Goal: Task Accomplishment & Management: Manage account settings

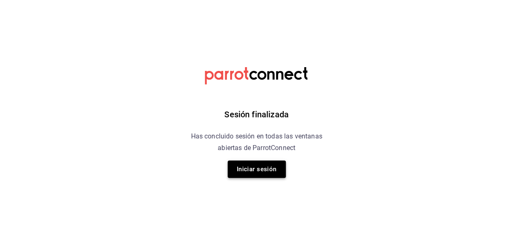
click at [277, 172] on button "Iniciar sesión" at bounding box center [257, 169] width 58 height 17
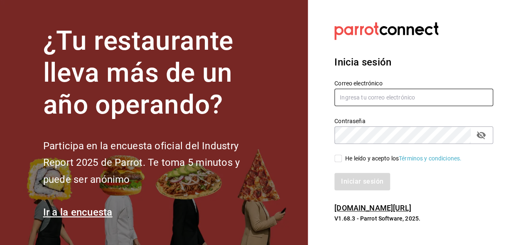
type input "[EMAIL_ADDRESS][DOMAIN_NAME]"
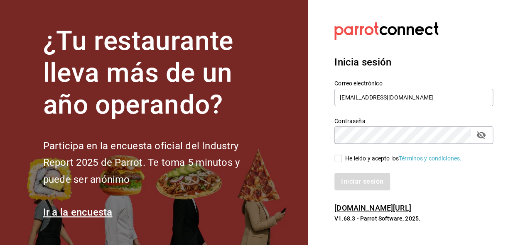
click at [342, 161] on span "He leído y acepto los Términos y condiciones." at bounding box center [402, 159] width 120 height 9
click at [341, 161] on input "He leído y acepto los Términos y condiciones." at bounding box center [337, 158] width 7 height 7
checkbox input "true"
click at [349, 177] on button "Iniciar sesión" at bounding box center [362, 181] width 56 height 17
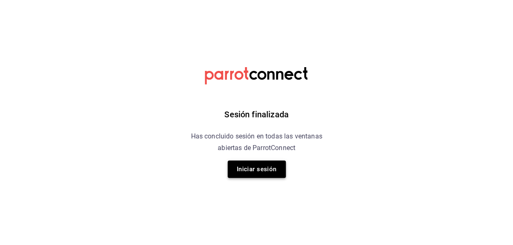
click at [252, 174] on button "Iniciar sesión" at bounding box center [257, 169] width 58 height 17
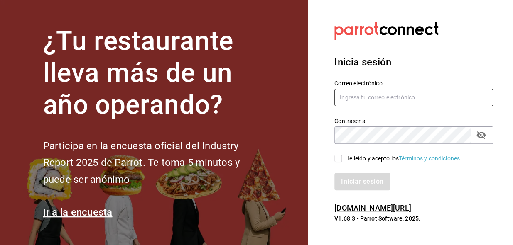
type input "administracion@eventoslienzocharronaucalpan.com"
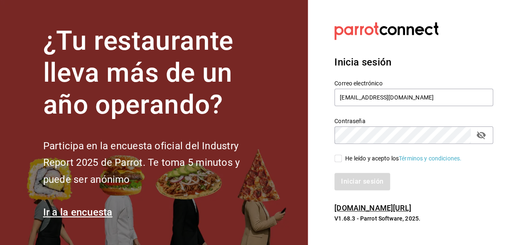
click at [340, 159] on input "He leído y acepto los Términos y condiciones." at bounding box center [337, 158] width 7 height 7
checkbox input "true"
click at [359, 179] on button "Iniciar sesión" at bounding box center [362, 181] width 56 height 17
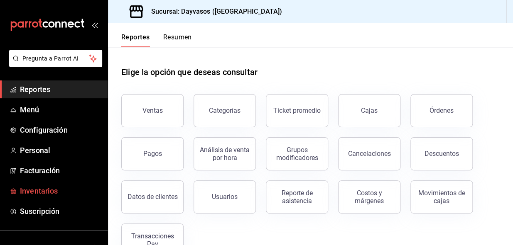
click at [49, 189] on span "Inventarios" at bounding box center [60, 191] width 81 height 11
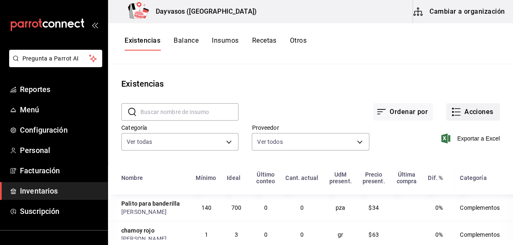
click at [451, 114] on icon "button" at bounding box center [456, 112] width 10 height 10
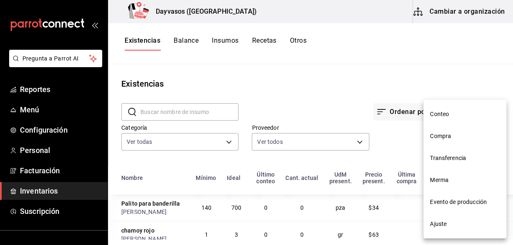
click at [447, 137] on span "Compra" at bounding box center [465, 136] width 70 height 9
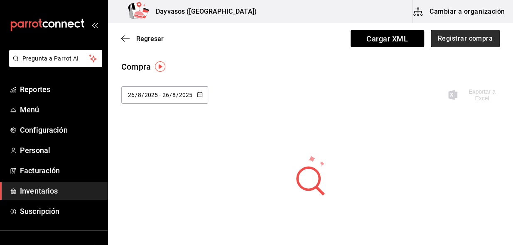
click at [446, 40] on button "Registrar compra" at bounding box center [465, 38] width 69 height 17
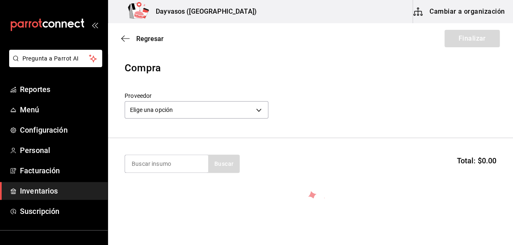
click at [259, 111] on body "Pregunta a Parrot AI Reportes Menú Configuración Personal Facturación Inventari…" at bounding box center [256, 99] width 513 height 199
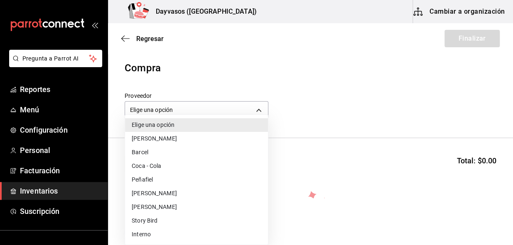
click at [169, 194] on li "[PERSON_NAME]" at bounding box center [196, 194] width 143 height 14
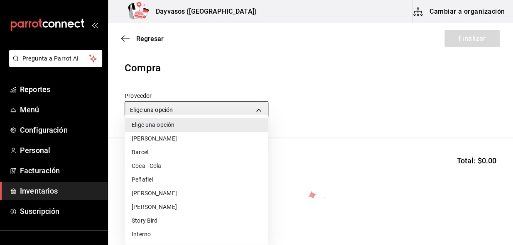
type input "12b2cf24-050f-4a30-bf84-730c8015af48"
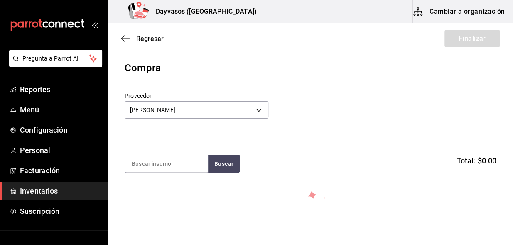
click at [162, 177] on section "Buscar Total: $0.00" at bounding box center [310, 164] width 405 height 52
click at [169, 166] on input at bounding box center [166, 163] width 83 height 17
type input "LIMON"
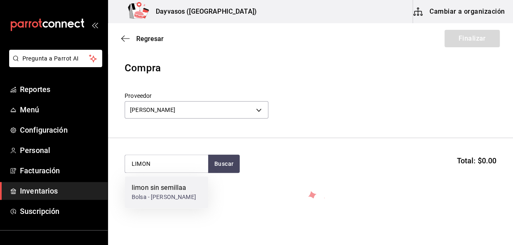
click at [157, 193] on div "Bolsa - [PERSON_NAME]" at bounding box center [164, 197] width 64 height 9
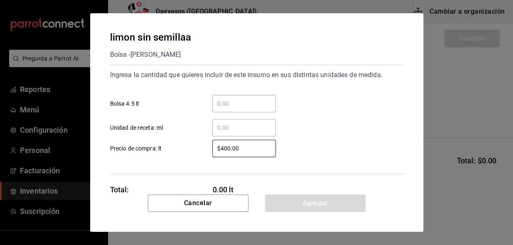
drag, startPoint x: 244, startPoint y: 150, endPoint x: 188, endPoint y: 153, distance: 56.5
click at [188, 153] on label "$400.00 ​ Precio de compra: lt" at bounding box center [193, 148] width 166 height 17
type input "$1,200"
click at [220, 124] on input "​ Unidad de receta: ml" at bounding box center [244, 128] width 64 height 10
drag, startPoint x: 213, startPoint y: 151, endPoint x: 251, endPoint y: 158, distance: 38.9
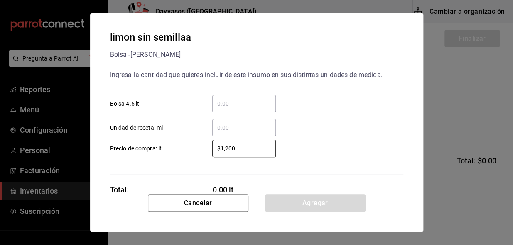
click at [252, 160] on div "Ingresa la cantidad que quieres incluir de este insumo en sus distintas unidade…" at bounding box center [256, 120] width 293 height 110
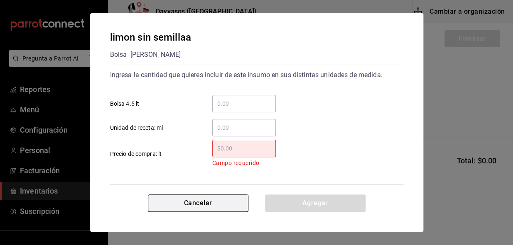
click at [182, 201] on button "Cancelar" at bounding box center [198, 203] width 101 height 17
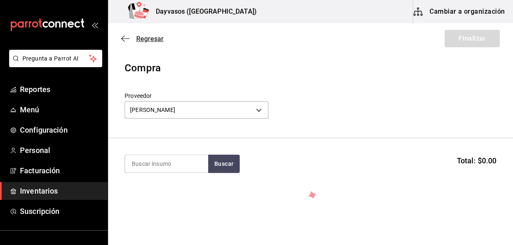
click at [125, 38] on icon "button" at bounding box center [125, 38] width 8 height 7
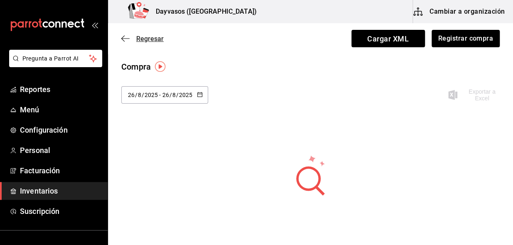
click at [126, 38] on icon "button" at bounding box center [125, 38] width 8 height 7
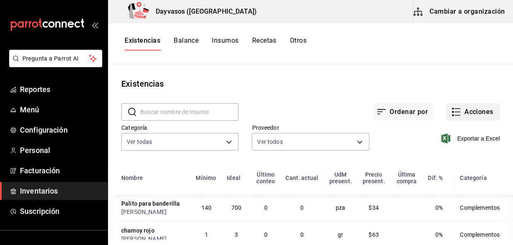
click at [471, 115] on button "Acciones" at bounding box center [473, 111] width 54 height 17
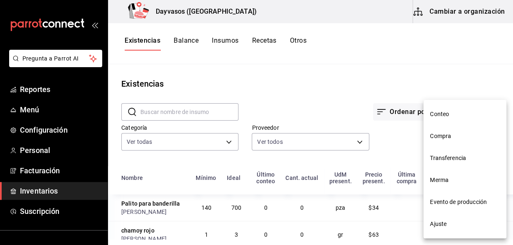
click at [26, 111] on div at bounding box center [256, 122] width 513 height 245
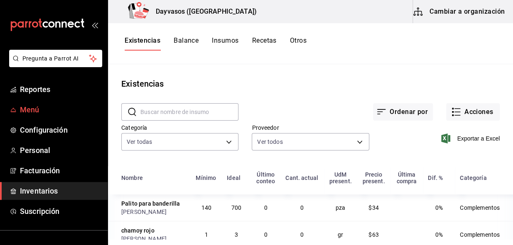
click at [29, 108] on span "Menú" at bounding box center [60, 109] width 81 height 11
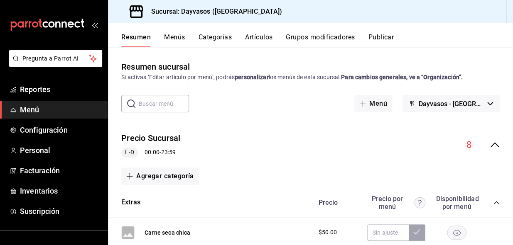
click at [150, 109] on input "text" at bounding box center [164, 104] width 50 height 17
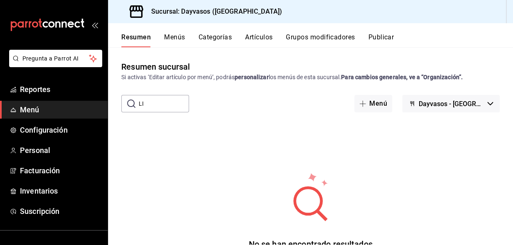
type input "L"
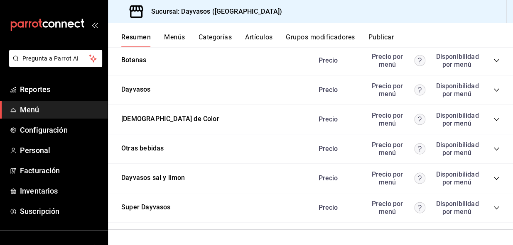
scroll to position [792, 0]
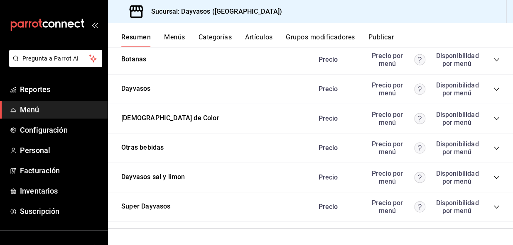
click at [172, 39] on button "Menús" at bounding box center [174, 40] width 21 height 14
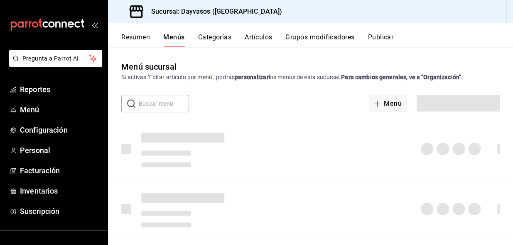
click at [255, 37] on button "Artículos" at bounding box center [258, 40] width 27 height 14
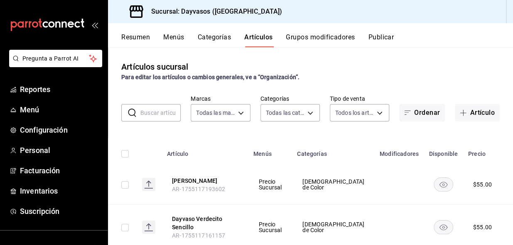
type input "9712e7d5-7633-4eee-9c09-fccef5b7d44a"
type input "d3db95f7-e854-47e6-a7db-d604ade95a7f,3b468f4c-9aa3-44ec-bf77-5965bbfff259,f8cfa…"
click at [163, 116] on input "text" at bounding box center [160, 113] width 40 height 17
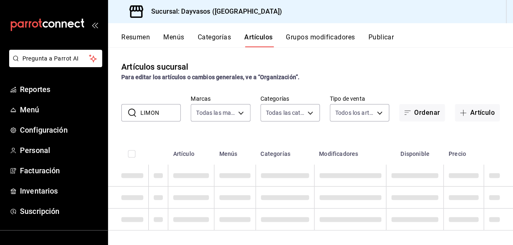
type input "LIMON"
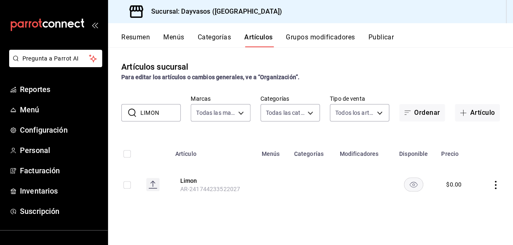
click at [494, 185] on icon "actions" at bounding box center [495, 185] width 8 height 8
click at [464, 187] on span "Editar" at bounding box center [471, 189] width 22 height 9
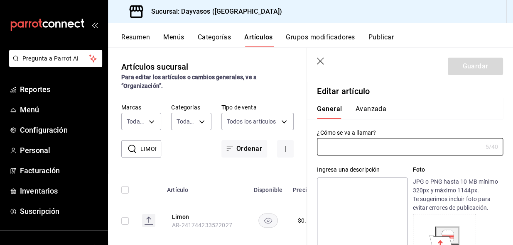
type input "Limon"
type input "AR-241744233522027"
type input "$0.00"
click at [378, 110] on button "Avanzada" at bounding box center [370, 112] width 31 height 14
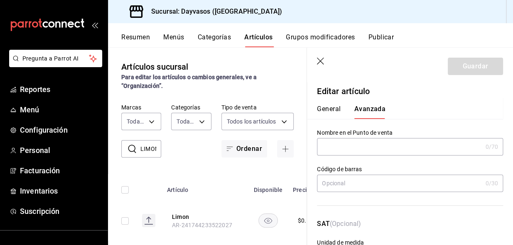
click at [320, 60] on icon "button" at bounding box center [321, 62] width 8 height 8
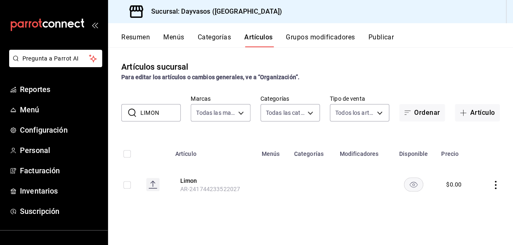
click at [314, 38] on button "Grupos modificadores" at bounding box center [320, 40] width 69 height 14
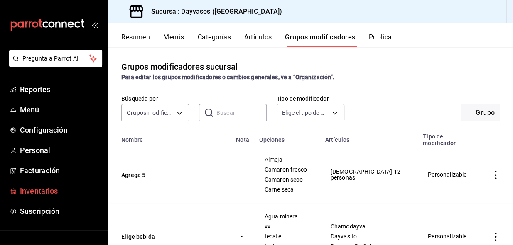
click at [37, 193] on span "Inventarios" at bounding box center [60, 191] width 81 height 11
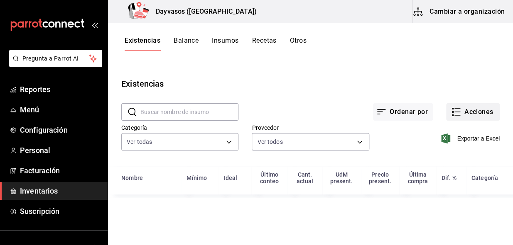
click at [452, 112] on rect "button" at bounding box center [453, 112] width 2 height 2
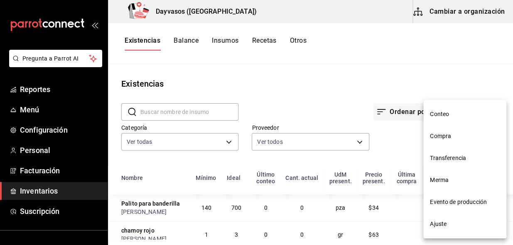
click at [445, 134] on span "Compra" at bounding box center [465, 136] width 70 height 9
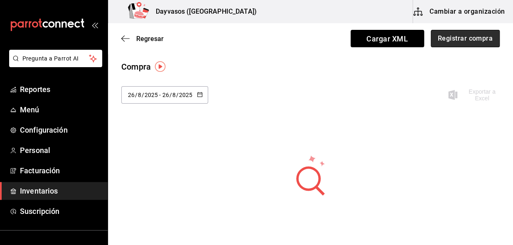
click at [479, 40] on button "Registrar compra" at bounding box center [465, 38] width 69 height 17
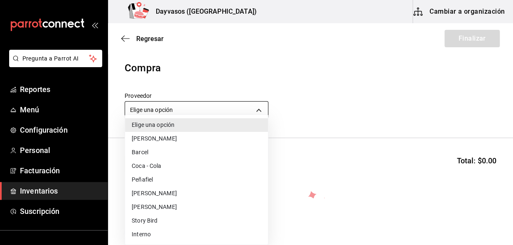
click at [228, 114] on body "Pregunta a Parrot AI Reportes Menú Configuración Personal Facturación Inventari…" at bounding box center [256, 99] width 513 height 199
click at [154, 196] on li "[PERSON_NAME]" at bounding box center [196, 194] width 143 height 14
type input "12b2cf24-050f-4a30-bf84-730c8015af48"
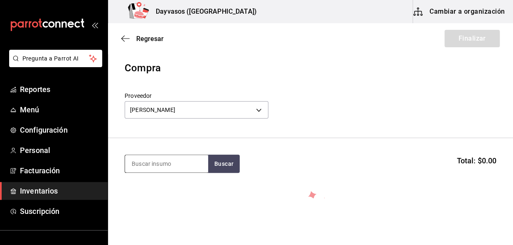
click at [169, 160] on input at bounding box center [166, 163] width 83 height 17
type input "PAPA"
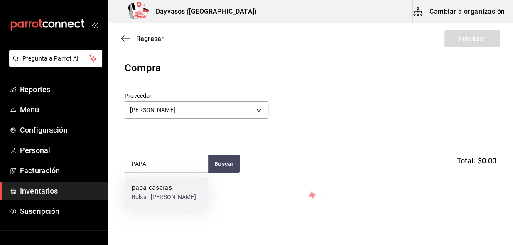
click at [157, 191] on div "papa caseras" at bounding box center [164, 188] width 64 height 10
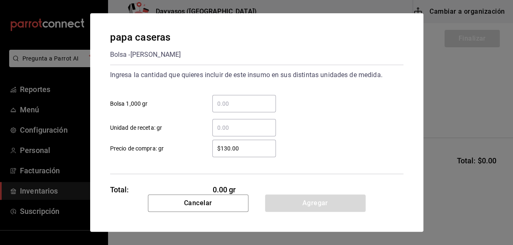
click at [225, 107] on input "​ Bolsa 1,000 gr" at bounding box center [244, 104] width 64 height 10
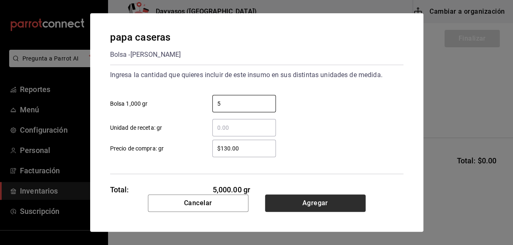
type input "5"
click at [288, 206] on button "Agregar" at bounding box center [315, 203] width 101 height 17
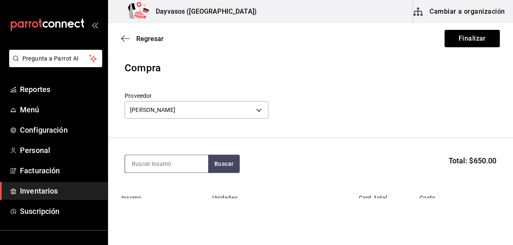
click at [162, 165] on input at bounding box center [166, 163] width 83 height 17
type input "PEPINO"
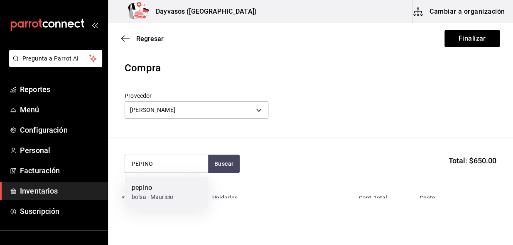
click at [160, 196] on div "bolsa - Mauricio" at bounding box center [153, 197] width 42 height 9
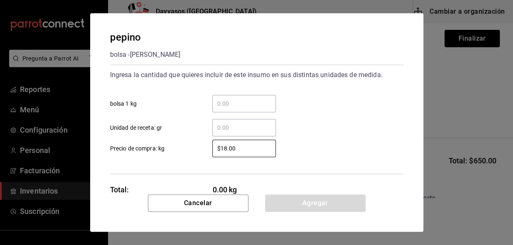
drag, startPoint x: 236, startPoint y: 146, endPoint x: 174, endPoint y: 157, distance: 62.8
click at [178, 157] on label "$18.00 ​ Precio de compra: kg" at bounding box center [193, 148] width 166 height 17
type input "$20"
click at [221, 103] on input "​ bolsa 1 kg" at bounding box center [244, 104] width 64 height 10
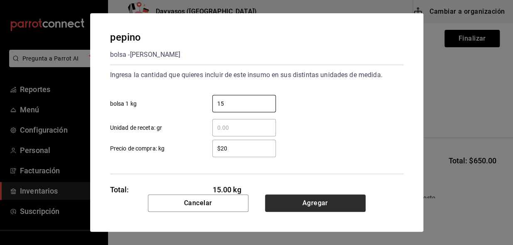
type input "15"
click at [289, 206] on button "Agregar" at bounding box center [315, 203] width 101 height 17
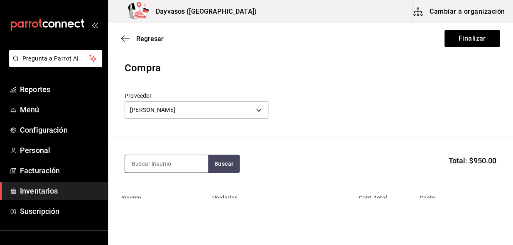
click at [182, 164] on input at bounding box center [166, 163] width 83 height 17
type input "CAMARON"
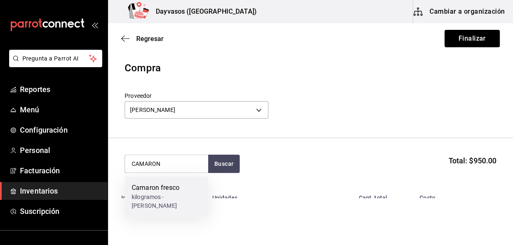
click at [164, 189] on div "Camaron fresco" at bounding box center [167, 188] width 70 height 10
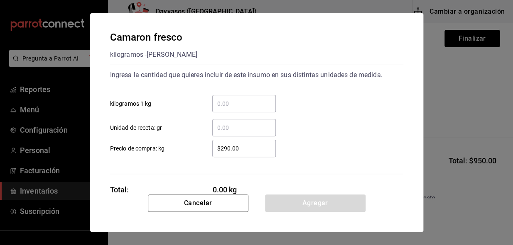
click at [220, 101] on input "​ kilogramos 1 kg" at bounding box center [244, 104] width 64 height 10
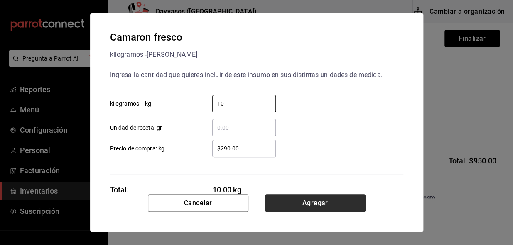
type input "10"
click at [315, 202] on button "Agregar" at bounding box center [315, 203] width 101 height 17
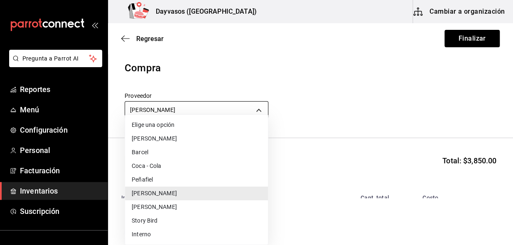
click at [189, 105] on body "Pregunta a Parrot AI Reportes Menú Configuración Personal Facturación Inventari…" at bounding box center [256, 99] width 513 height 199
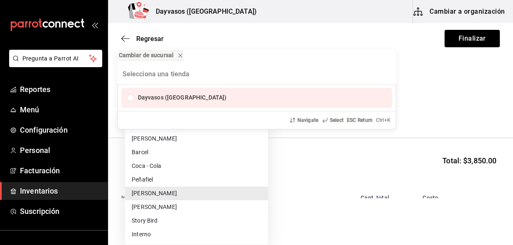
click at [447, 84] on div "Cambiar de sucursal Dayvasos ([GEOGRAPHIC_DATA]) Navigate Select ESC Return Ctr…" at bounding box center [256, 122] width 513 height 245
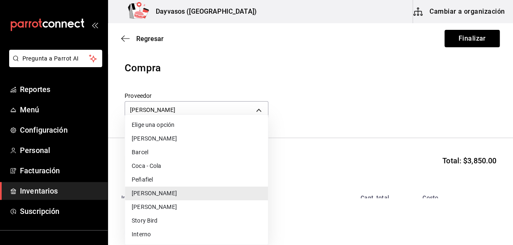
click at [206, 103] on div at bounding box center [256, 122] width 513 height 245
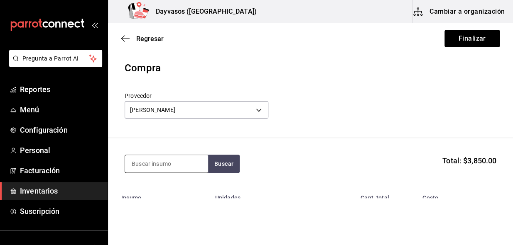
click at [174, 158] on input at bounding box center [166, 163] width 83 height 17
type input "CACAHUATE"
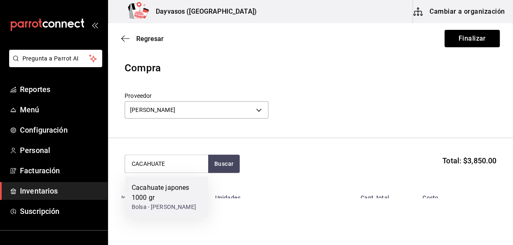
click at [156, 201] on div "Cacahuate japones 1000 gr" at bounding box center [167, 193] width 70 height 20
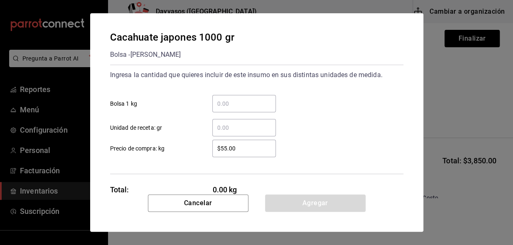
click at [218, 103] on input "​ Bolsa 1 kg" at bounding box center [244, 104] width 64 height 10
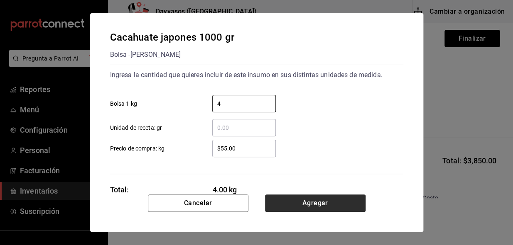
type input "4"
click at [289, 206] on button "Agregar" at bounding box center [315, 203] width 101 height 17
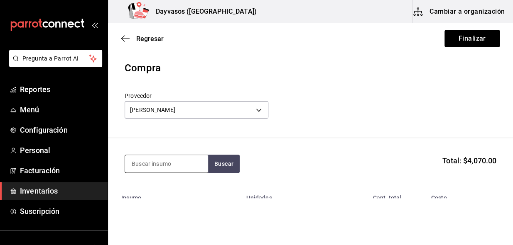
click at [162, 164] on input at bounding box center [166, 163] width 83 height 17
type input "G"
click at [216, 165] on button "Buscar" at bounding box center [224, 164] width 32 height 18
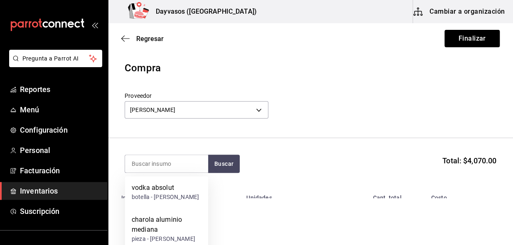
click at [332, 89] on header "Compra Proveedor [PERSON_NAME] 12b2cf24-050f-4a30-bf84-730c8015af48" at bounding box center [310, 100] width 405 height 78
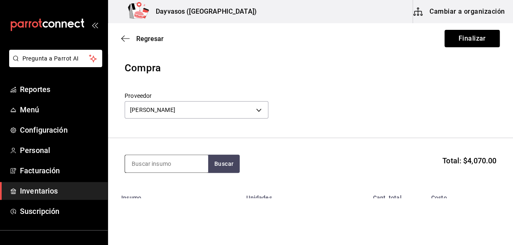
click at [173, 167] on input at bounding box center [166, 163] width 83 height 17
click at [216, 164] on button "Buscar" at bounding box center [224, 164] width 32 height 18
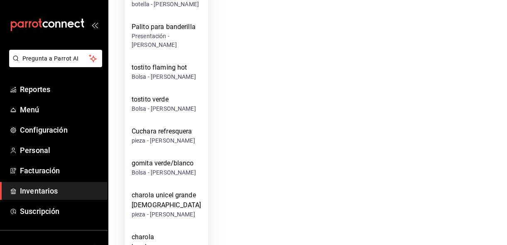
scroll to position [491, 0]
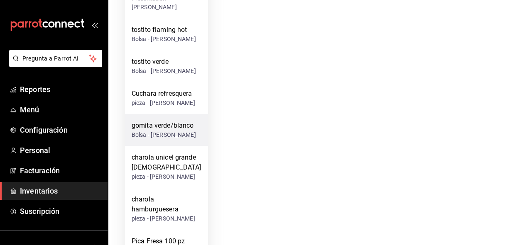
click at [162, 121] on div "gomita verde/blanco" at bounding box center [164, 126] width 64 height 10
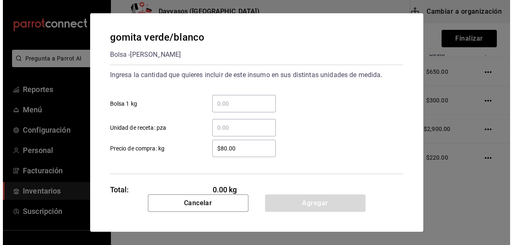
scroll to position [0, 0]
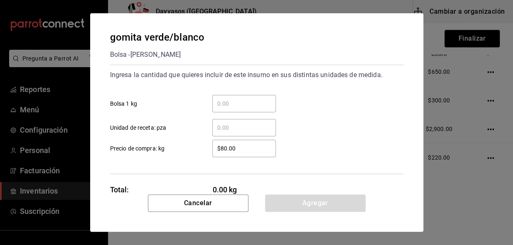
click at [223, 100] on input "​ Bolsa 1 kg" at bounding box center [244, 104] width 64 height 10
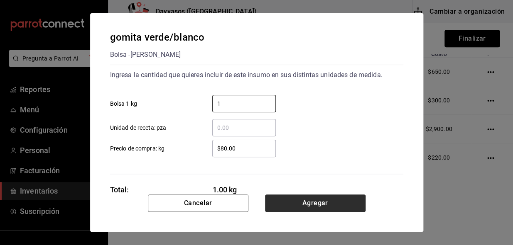
type input "1"
click at [313, 200] on button "Agregar" at bounding box center [315, 203] width 101 height 17
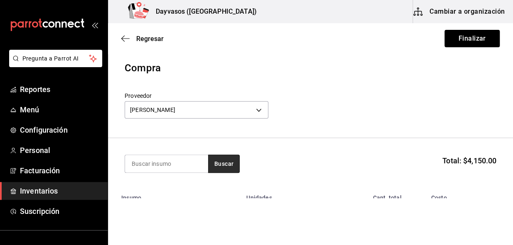
click at [227, 166] on button "Buscar" at bounding box center [224, 164] width 32 height 18
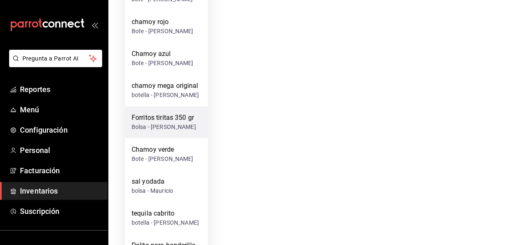
scroll to position [415, 0]
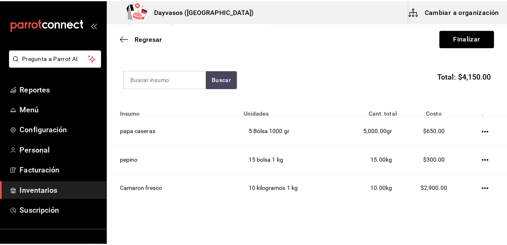
scroll to position [22, 0]
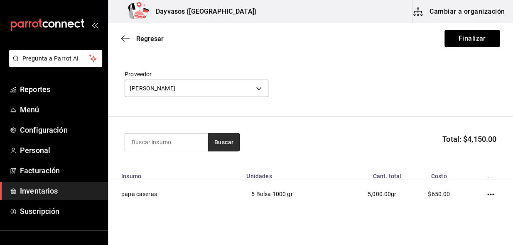
click at [231, 133] on button "Buscar" at bounding box center [224, 142] width 32 height 18
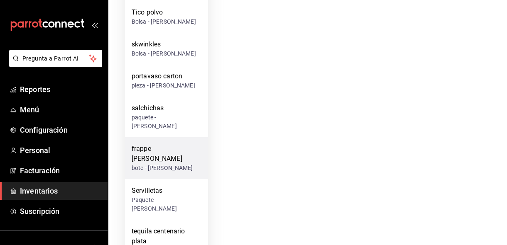
scroll to position [771, 0]
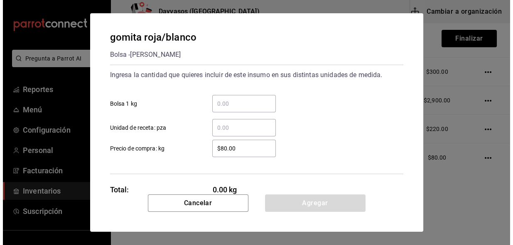
scroll to position [0, 0]
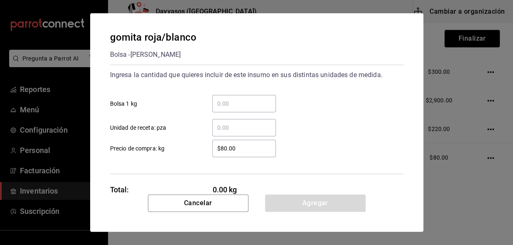
click at [233, 105] on input "​ Bolsa 1 kg" at bounding box center [244, 104] width 64 height 10
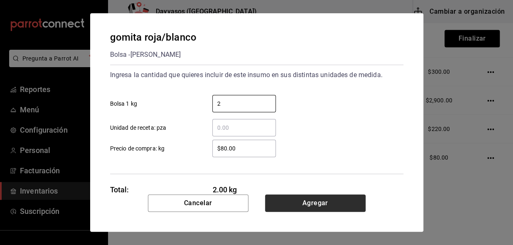
type input "2"
click at [316, 198] on button "Agregar" at bounding box center [315, 203] width 101 height 17
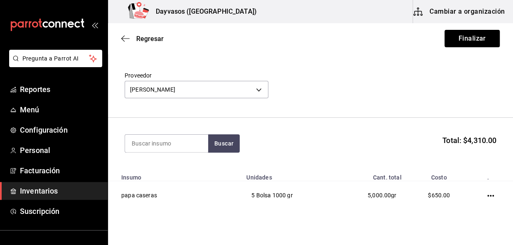
scroll to position [12, 0]
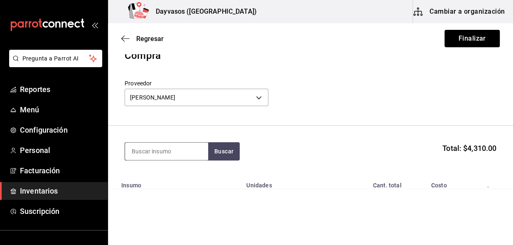
click at [145, 157] on input at bounding box center [166, 151] width 83 height 17
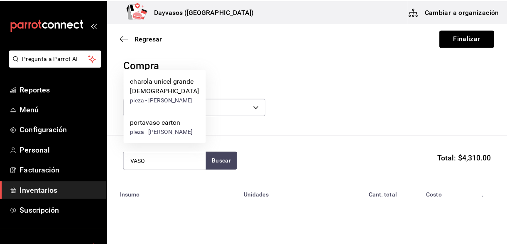
scroll to position [0, 0]
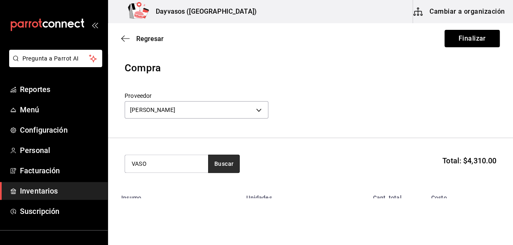
click at [222, 156] on button "Buscar" at bounding box center [224, 164] width 32 height 18
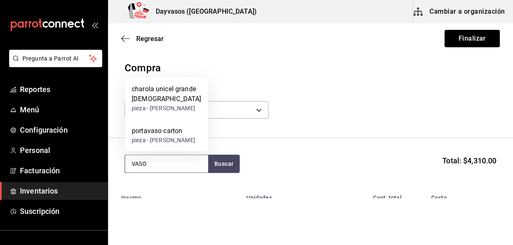
click at [162, 156] on input "VASO" at bounding box center [166, 163] width 83 height 17
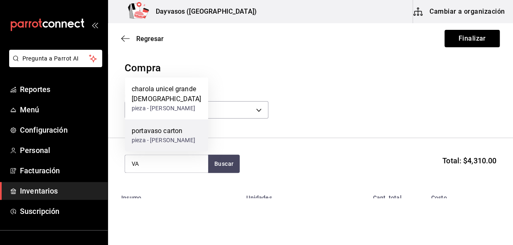
type input "V"
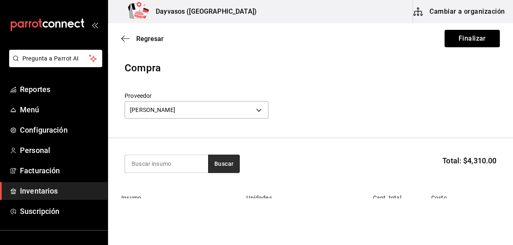
click at [223, 166] on button "Buscar" at bounding box center [224, 164] width 32 height 18
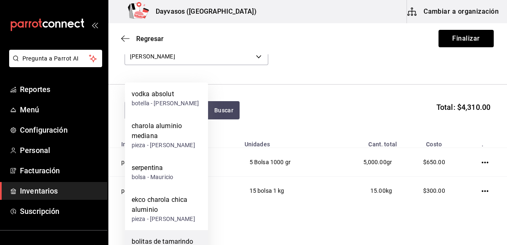
scroll to position [50, 0]
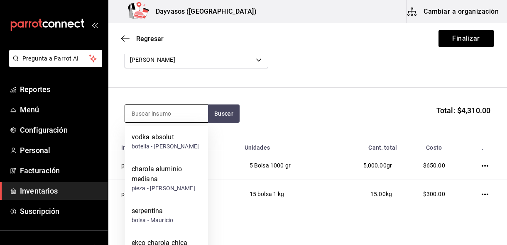
click at [166, 113] on input at bounding box center [166, 113] width 83 height 17
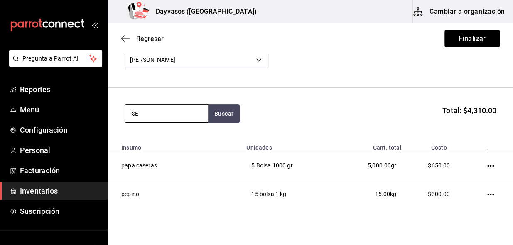
type input "S"
type input "P"
click at [219, 120] on button "Buscar" at bounding box center [224, 114] width 32 height 18
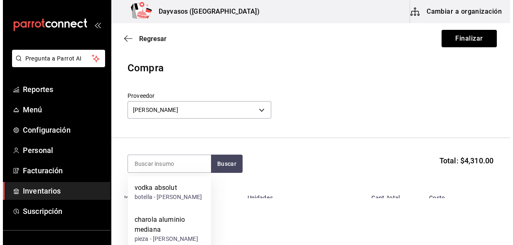
scroll to position [0, 0]
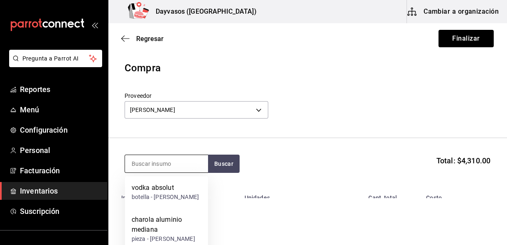
click at [168, 164] on input at bounding box center [166, 163] width 83 height 17
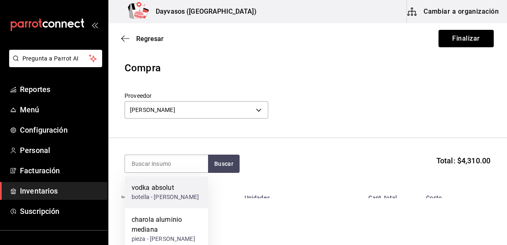
click at [162, 191] on div "vodka absolut" at bounding box center [165, 188] width 67 height 10
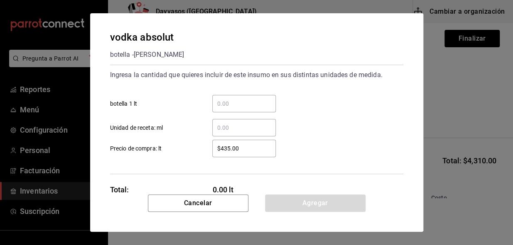
click at [231, 106] on input "​ botella 1 lt" at bounding box center [244, 104] width 64 height 10
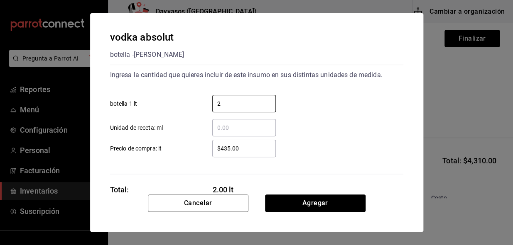
type input "2"
click at [334, 170] on div "Ingresa la cantidad que quieres incluir de este insumo en sus distintas unidade…" at bounding box center [256, 120] width 293 height 110
drag, startPoint x: 248, startPoint y: 150, endPoint x: 212, endPoint y: 151, distance: 36.2
click at [212, 151] on input "$435.00" at bounding box center [244, 149] width 64 height 10
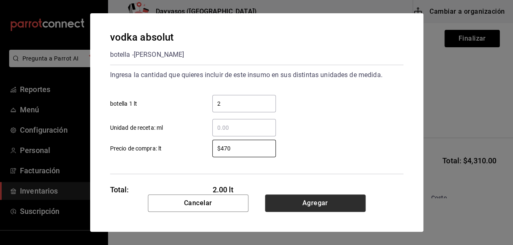
type input "$470"
click at [321, 202] on button "Agregar" at bounding box center [315, 203] width 101 height 17
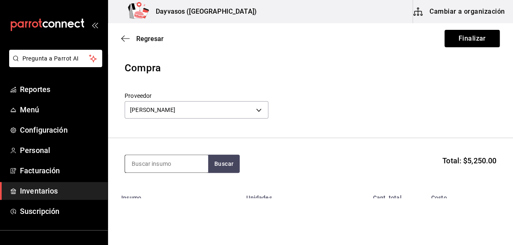
click at [175, 166] on input at bounding box center [166, 163] width 83 height 17
type input "C"
type input "TOSTITOS"
drag, startPoint x: 163, startPoint y: 167, endPoint x: 118, endPoint y: 168, distance: 45.7
click at [98, 173] on div "Pregunta a Parrot AI Reportes Menú Configuración Personal Facturación Inventari…" at bounding box center [256, 99] width 513 height 199
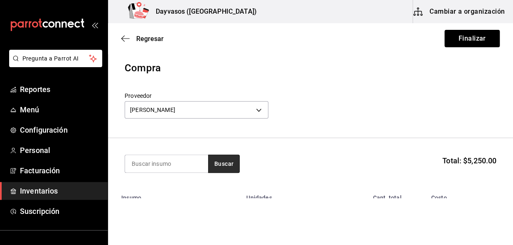
click at [228, 160] on button "Buscar" at bounding box center [224, 164] width 32 height 18
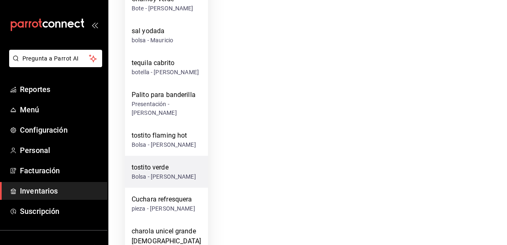
scroll to position [264, 0]
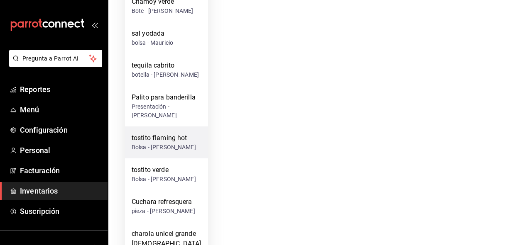
click at [171, 133] on div "tostito flaming hot" at bounding box center [164, 138] width 64 height 10
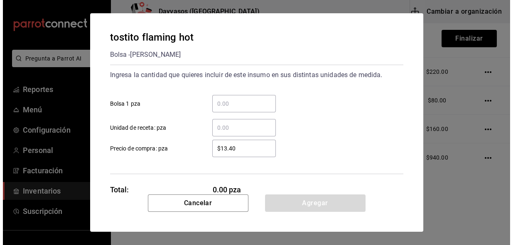
scroll to position [0, 0]
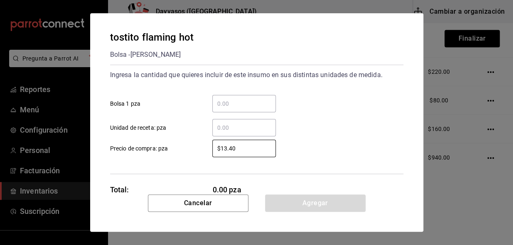
drag, startPoint x: 249, startPoint y: 150, endPoint x: 146, endPoint y: 155, distance: 103.6
click at [150, 155] on label "$13.40 ​ Precio de compra: pza" at bounding box center [193, 148] width 166 height 17
type input "$15.10"
click at [222, 105] on input "​ Bolsa 1 pza" at bounding box center [244, 104] width 64 height 10
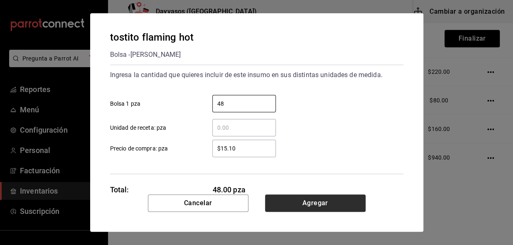
type input "48"
click at [317, 200] on button "Agregar" at bounding box center [315, 203] width 101 height 17
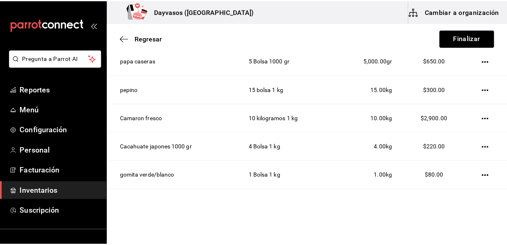
scroll to position [32, 0]
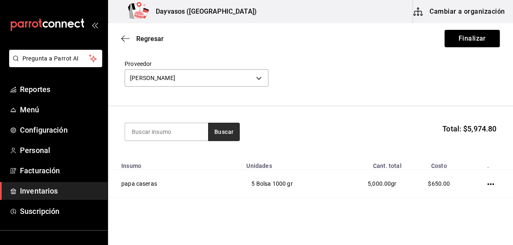
click at [225, 130] on button "Buscar" at bounding box center [224, 132] width 32 height 18
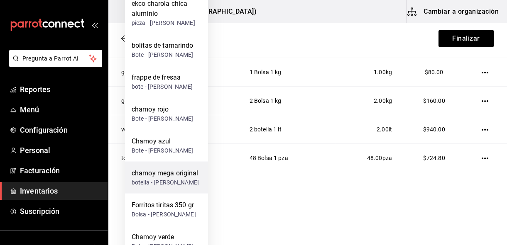
scroll to position [264, 0]
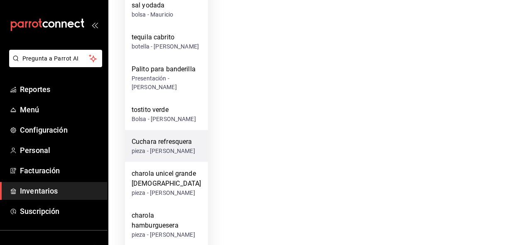
click at [175, 137] on div "Cuchara refresquera" at bounding box center [164, 142] width 64 height 10
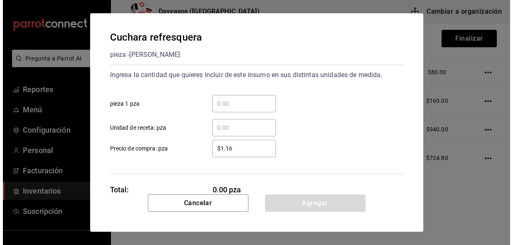
scroll to position [0, 0]
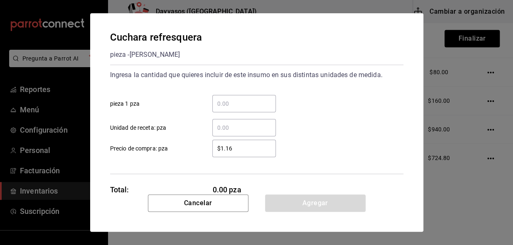
click at [228, 102] on input "​ pieza 1 pza" at bounding box center [244, 104] width 64 height 10
click at [370, 108] on div "​ pieza 1 pza" at bounding box center [253, 100] width 300 height 24
click at [221, 102] on input "​ pieza 1 pza" at bounding box center [244, 104] width 64 height 10
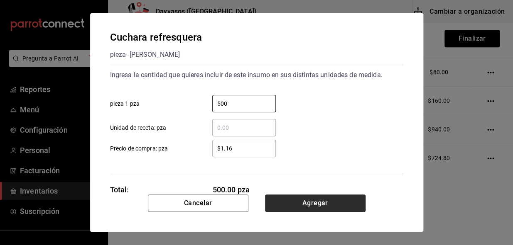
type input "500"
click at [331, 205] on button "Agregar" at bounding box center [315, 203] width 101 height 17
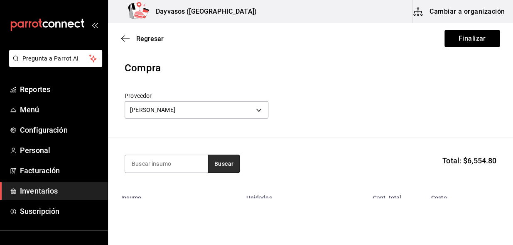
click at [227, 170] on button "Buscar" at bounding box center [224, 164] width 32 height 18
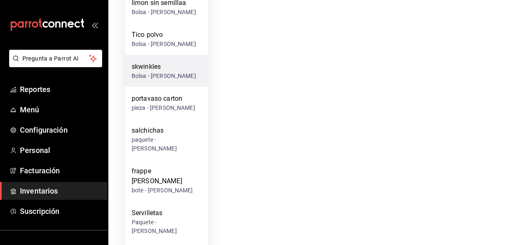
scroll to position [528, 0]
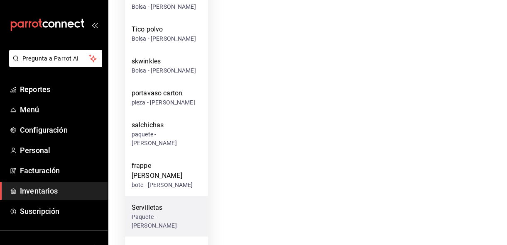
click at [148, 203] on div "Servilletas" at bounding box center [167, 208] width 70 height 10
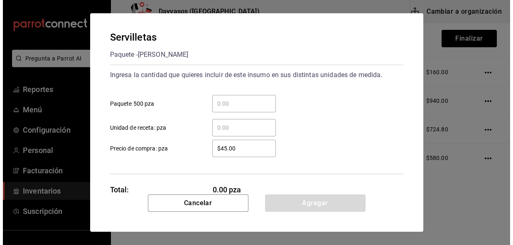
scroll to position [0, 0]
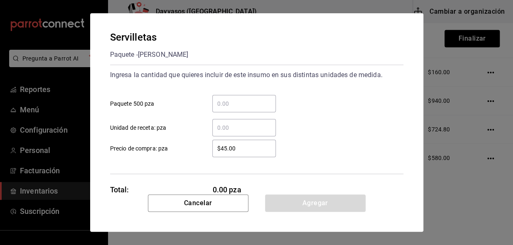
click at [220, 103] on input "​ Paquete 500 pza" at bounding box center [244, 104] width 64 height 10
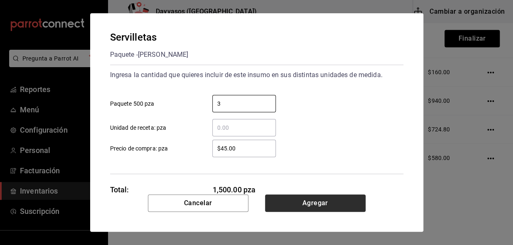
type input "3"
click at [305, 205] on button "Agregar" at bounding box center [315, 203] width 101 height 17
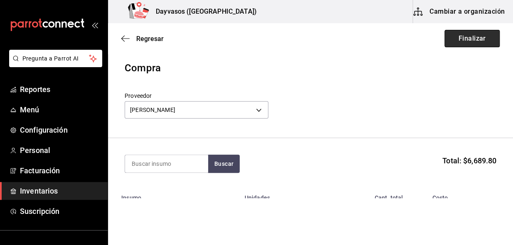
click at [479, 39] on button "Finalizar" at bounding box center [471, 38] width 55 height 17
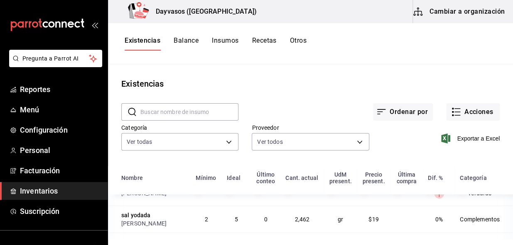
scroll to position [1133, 0]
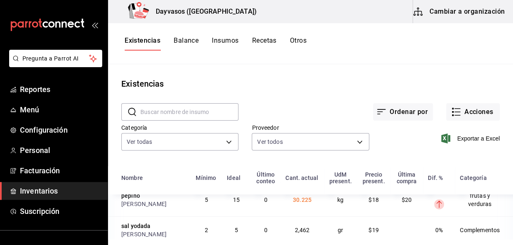
click at [291, 169] on span "243.584" at bounding box center [302, 166] width 22 height 7
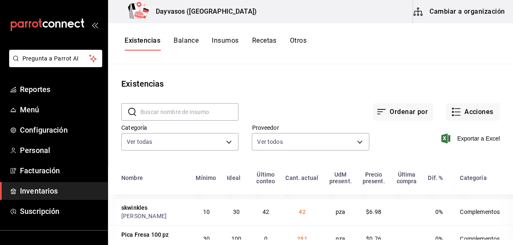
scroll to position [1359, 0]
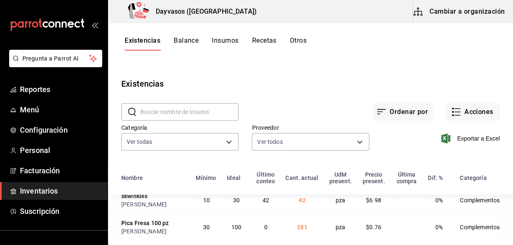
click at [286, 150] on span "4.66071429" at bounding box center [302, 146] width 32 height 7
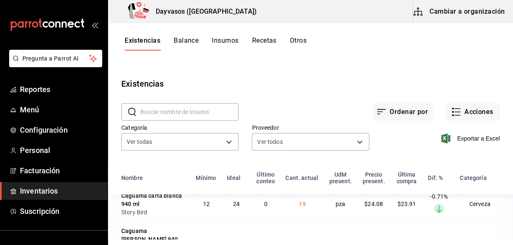
scroll to position [1723, 0]
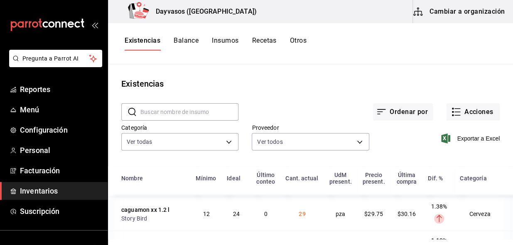
click at [49, 192] on span "Inventarios" at bounding box center [60, 191] width 81 height 11
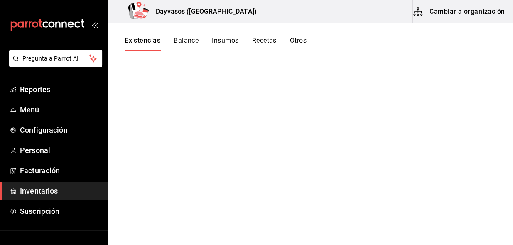
click at [445, 13] on button "Cambiar a organización" at bounding box center [459, 11] width 93 height 23
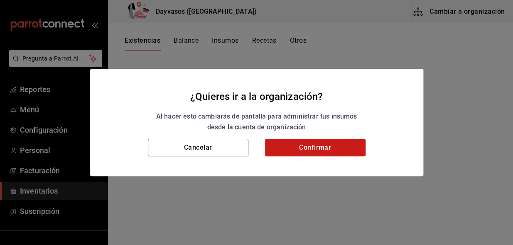
click at [298, 144] on button "Confirmar" at bounding box center [315, 147] width 101 height 17
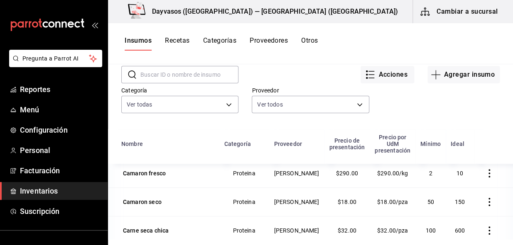
scroll to position [302, 0]
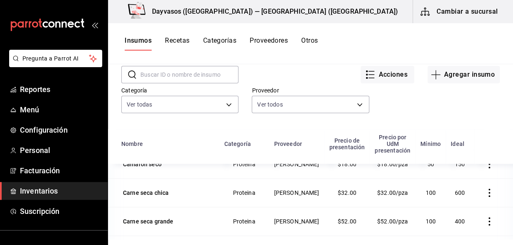
click at [488, 195] on icon "button" at bounding box center [489, 193] width 2 height 8
click at [476, 116] on div at bounding box center [256, 122] width 513 height 245
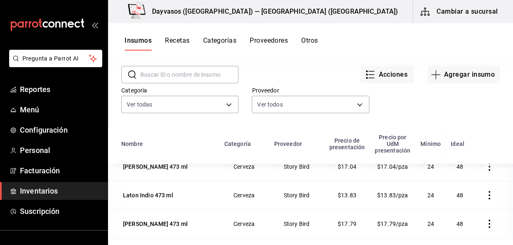
scroll to position [972, 0]
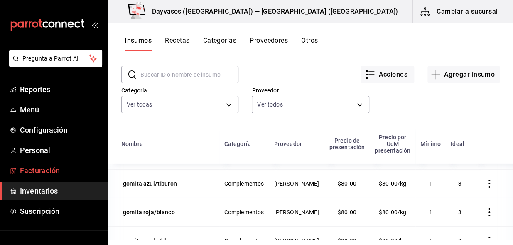
click at [50, 174] on span "Facturación" at bounding box center [60, 170] width 81 height 11
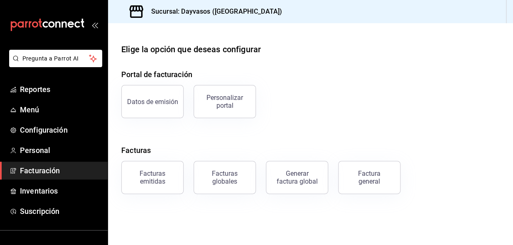
click at [146, 182] on div "Facturas emitidas" at bounding box center [153, 178] width 52 height 16
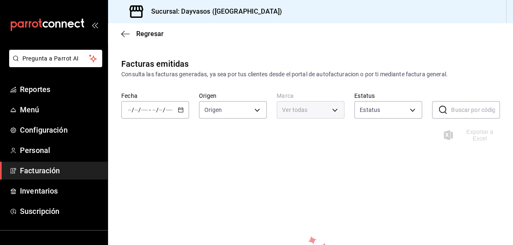
type input "ORDER_INVOICE,GENERAL_INVOICE"
type input "ACTIVE,PENDING_CANCELLATION,CANCELLED,PRE_CANCELLED"
type input "9712e7d5-7633-4eee-9c09-fccef5b7d44a"
click at [224, 160] on div "Facturas emitidas Consulta las facturas generadas, ya sea por tus clientes desd…" at bounding box center [310, 203] width 405 height 290
click at [124, 33] on icon "button" at bounding box center [125, 33] width 8 height 7
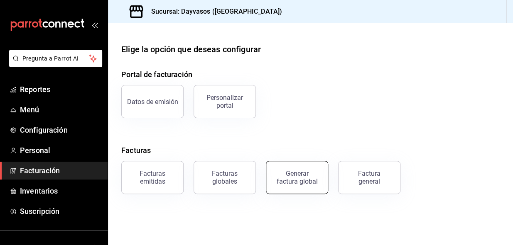
click at [307, 180] on div "Generar factura global" at bounding box center [297, 178] width 42 height 16
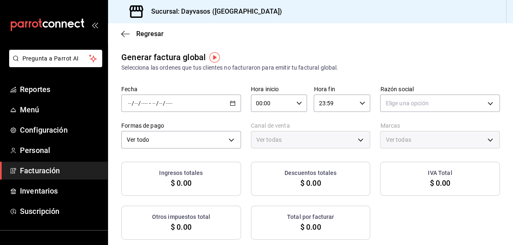
type input "PARROT,UBER_EATS,RAPPI,DIDI_FOOD,ONLINE"
click at [228, 107] on div "/ / - / /" at bounding box center [181, 103] width 120 height 17
click at [182, 123] on li "Rango de fechas" at bounding box center [161, 128] width 78 height 19
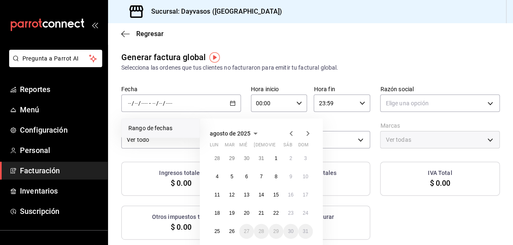
click at [291, 133] on icon "button" at bounding box center [291, 134] width 10 height 10
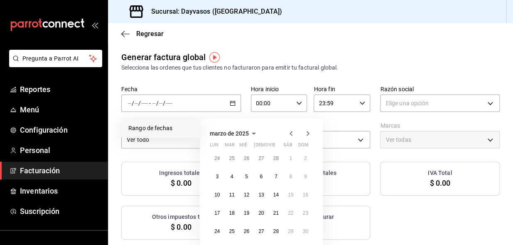
click at [291, 133] on icon "button" at bounding box center [291, 134] width 10 height 10
click at [290, 133] on icon "button" at bounding box center [291, 134] width 10 height 10
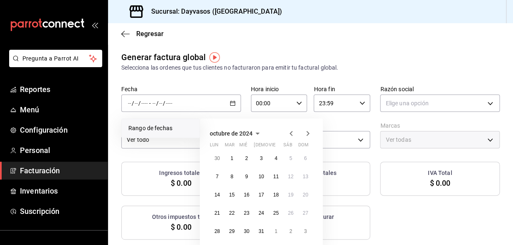
click at [308, 132] on icon "button" at bounding box center [308, 134] width 10 height 10
click at [290, 133] on icon "button" at bounding box center [291, 133] width 3 height 5
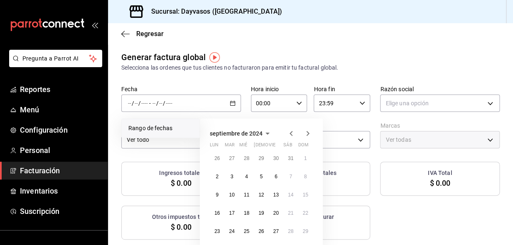
click at [290, 133] on icon "button" at bounding box center [291, 133] width 3 height 5
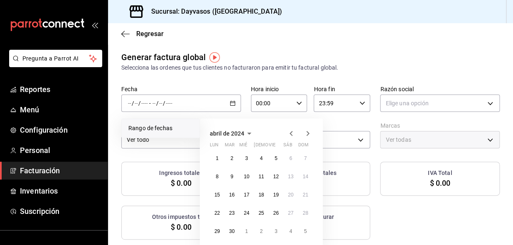
click at [290, 133] on icon "button" at bounding box center [291, 133] width 3 height 5
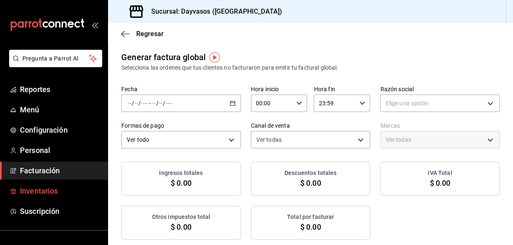
click at [58, 189] on span "Inventarios" at bounding box center [60, 191] width 81 height 11
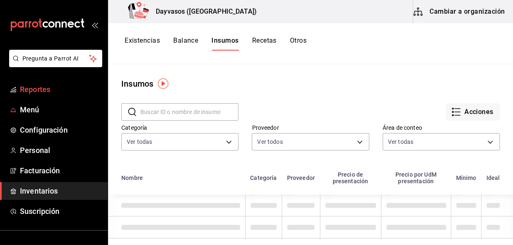
click at [45, 88] on span "Reportes" at bounding box center [60, 89] width 81 height 11
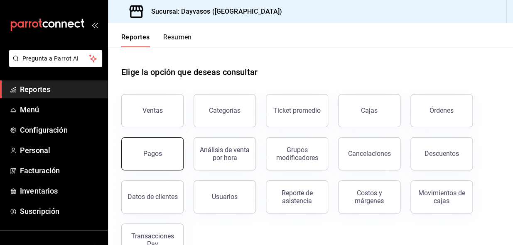
click at [146, 160] on button "Pagos" at bounding box center [152, 153] width 62 height 33
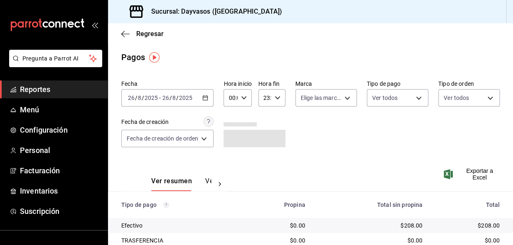
click at [207, 97] on icon "button" at bounding box center [205, 98] width 6 height 6
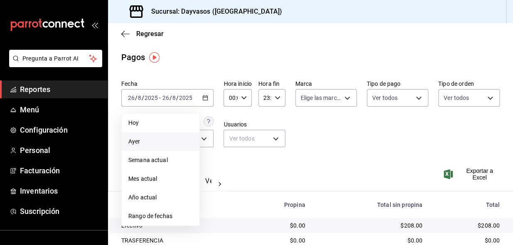
click at [150, 141] on span "Ayer" at bounding box center [160, 141] width 64 height 9
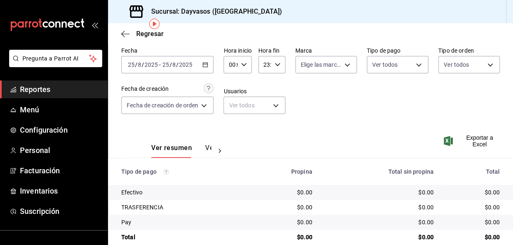
scroll to position [46, 0]
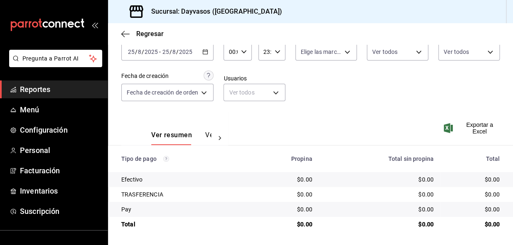
click at [206, 52] on icon "button" at bounding box center [205, 52] width 6 height 6
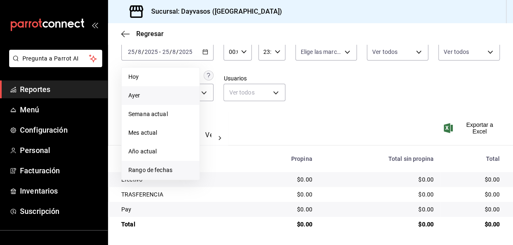
click at [160, 169] on span "Rango de fechas" at bounding box center [160, 170] width 64 height 9
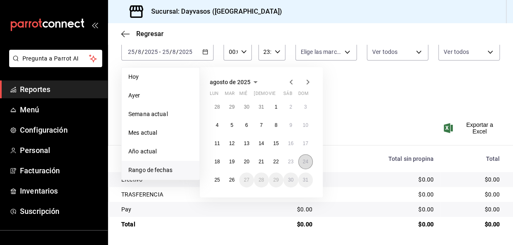
click at [304, 162] on abbr "24" at bounding box center [305, 162] width 5 height 6
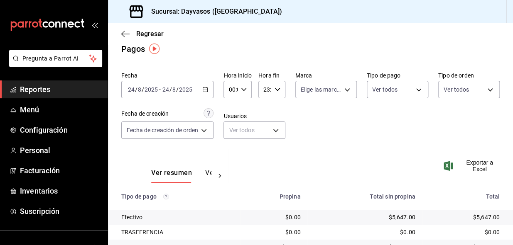
scroll to position [46, 0]
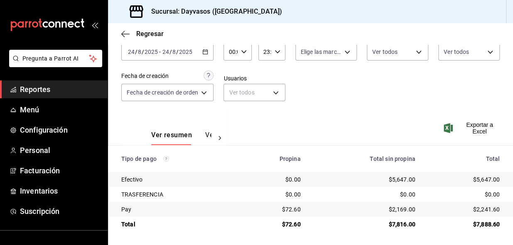
click at [209, 54] on div "[DATE] [DATE] - [DATE] [DATE]" at bounding box center [167, 51] width 92 height 17
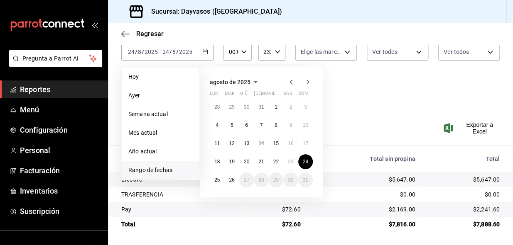
click at [291, 80] on icon "button" at bounding box center [291, 82] width 3 height 5
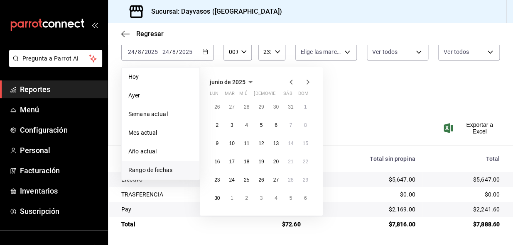
click at [291, 80] on icon "button" at bounding box center [291, 82] width 3 height 5
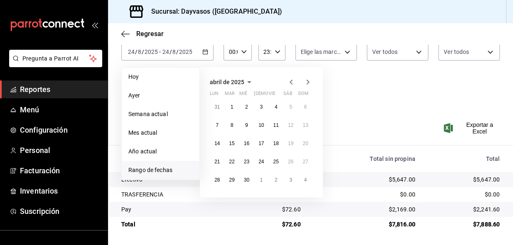
click at [291, 80] on icon "button" at bounding box center [291, 82] width 3 height 5
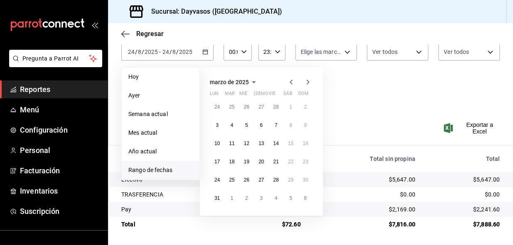
click at [291, 80] on icon "button" at bounding box center [291, 82] width 3 height 5
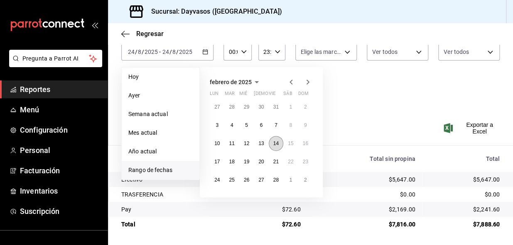
click at [277, 143] on abbr "14" at bounding box center [275, 144] width 5 height 6
click at [278, 143] on abbr "14" at bounding box center [275, 144] width 5 height 6
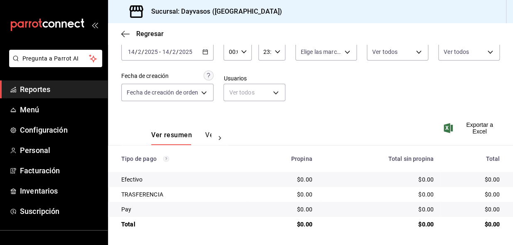
click at [210, 49] on div "[DATE] [DATE] - [DATE] [DATE]" at bounding box center [167, 51] width 92 height 17
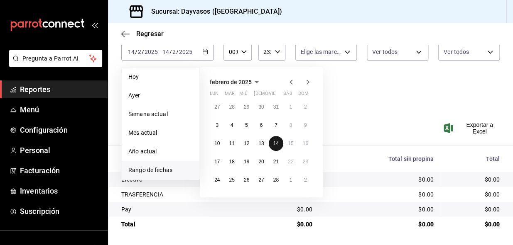
click at [278, 145] on abbr "14" at bounding box center [275, 144] width 5 height 6
click at [304, 81] on icon "button" at bounding box center [308, 82] width 10 height 10
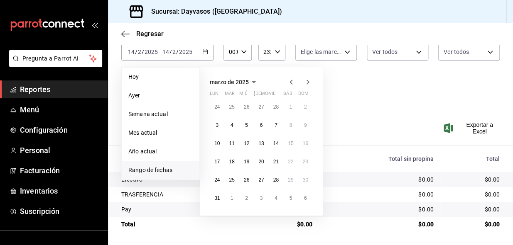
click at [304, 81] on icon "button" at bounding box center [308, 82] width 10 height 10
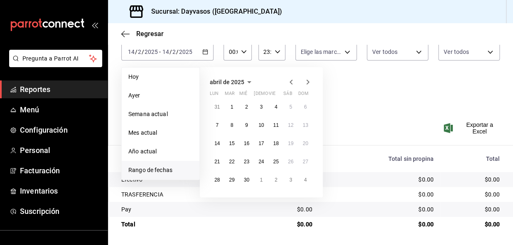
click at [304, 81] on icon "button" at bounding box center [308, 82] width 10 height 10
click at [236, 182] on button "26" at bounding box center [231, 180] width 15 height 15
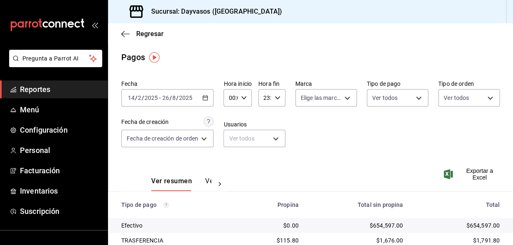
click at [205, 98] on icon "button" at bounding box center [205, 98] width 6 height 6
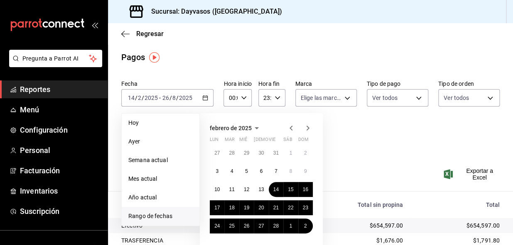
click at [305, 127] on icon "button" at bounding box center [308, 128] width 10 height 10
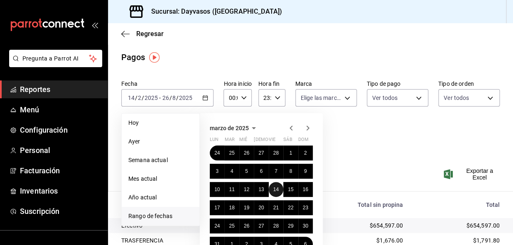
click at [277, 187] on button "14" at bounding box center [276, 189] width 15 height 15
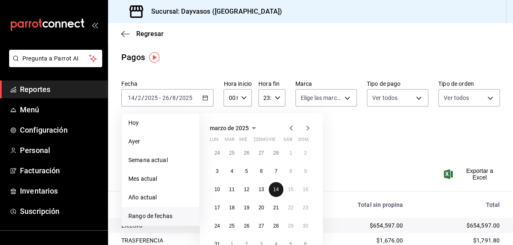
click at [277, 187] on button "14" at bounding box center [276, 189] width 15 height 15
click at [277, 187] on div "Ver resumen Ver pagos Exportar a Excel" at bounding box center [310, 179] width 405 height 44
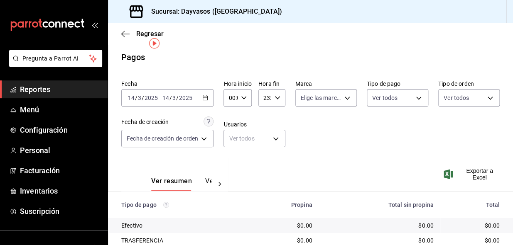
scroll to position [46, 0]
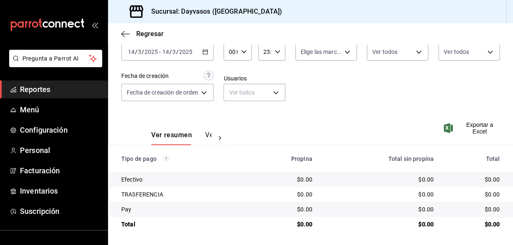
click at [205, 49] on icon "button" at bounding box center [205, 52] width 6 height 6
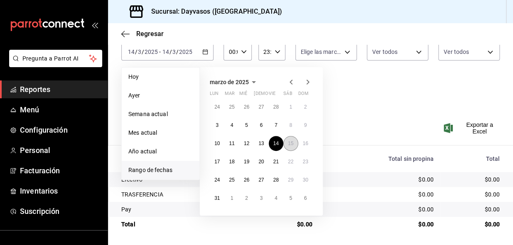
click at [289, 143] on abbr "15" at bounding box center [290, 144] width 5 height 6
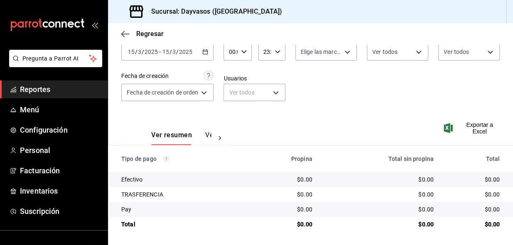
click at [203, 50] on icon "button" at bounding box center [205, 52] width 6 height 6
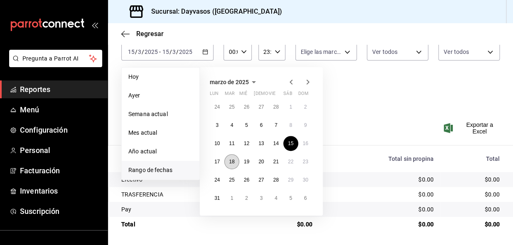
click at [236, 161] on button "18" at bounding box center [231, 162] width 15 height 15
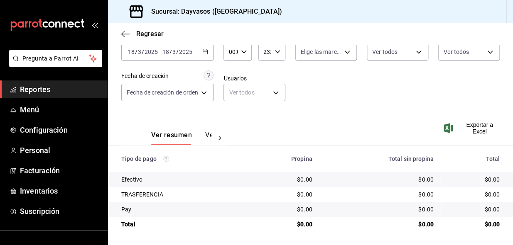
click at [207, 54] on \(Stroke\) "button" at bounding box center [205, 52] width 5 height 5
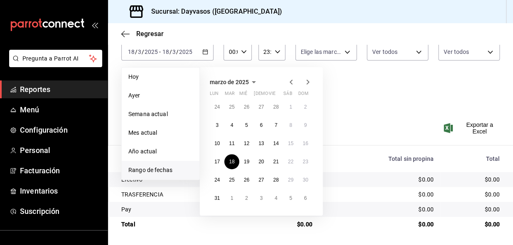
click at [312, 80] on icon "button" at bounding box center [308, 82] width 10 height 10
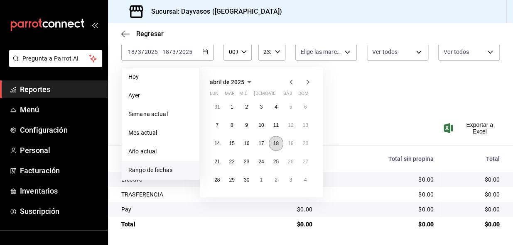
click at [274, 141] on abbr "18" at bounding box center [275, 144] width 5 height 6
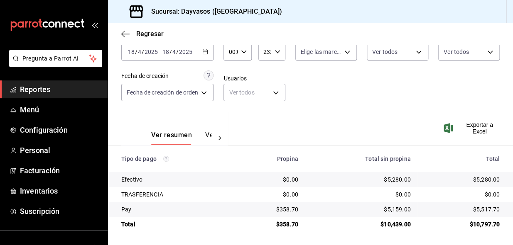
click at [203, 49] on div "[DATE] [DATE] - [DATE] [DATE]" at bounding box center [167, 51] width 92 height 17
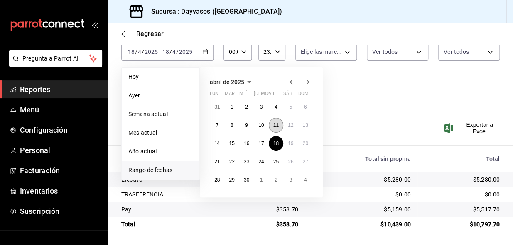
click at [276, 129] on button "11" at bounding box center [276, 125] width 15 height 15
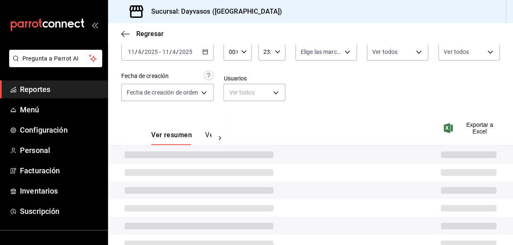
click at [276, 129] on div "Ver resumen Ver pagos Exportar a Excel" at bounding box center [310, 133] width 405 height 44
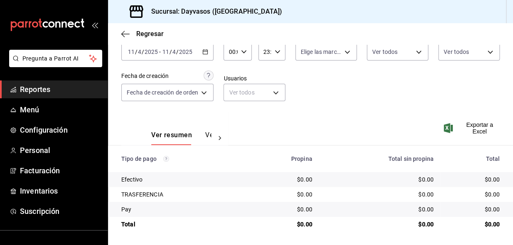
click at [209, 53] on div "[DATE] [DATE] - [DATE] [DATE]" at bounding box center [167, 51] width 92 height 17
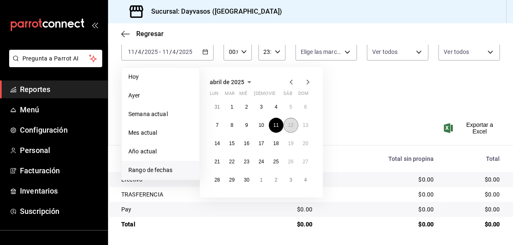
click at [288, 125] on abbr "12" at bounding box center [290, 126] width 5 height 6
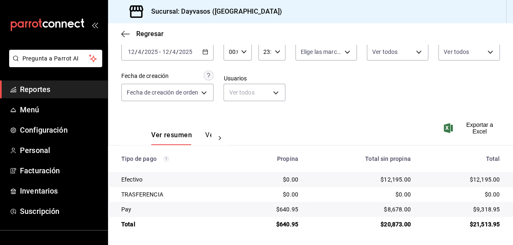
click at [207, 50] on icon "button" at bounding box center [205, 52] width 6 height 6
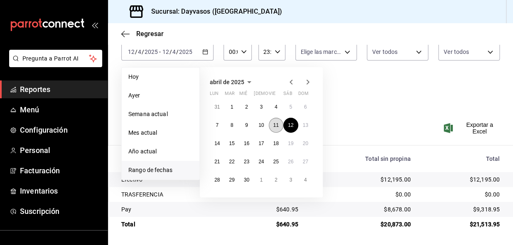
click at [274, 124] on abbr "11" at bounding box center [275, 126] width 5 height 6
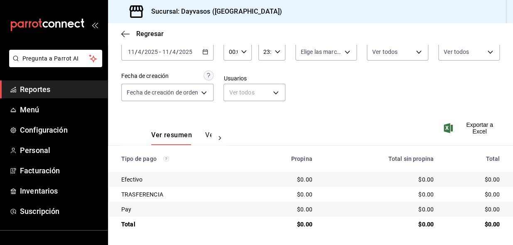
click at [208, 49] on icon "button" at bounding box center [205, 52] width 6 height 6
click at [395, 102] on div "Fecha [DATE] [DATE] - [DATE] [DATE] Hora inicio 00:00 Hora inicio Hora fin 23:5…" at bounding box center [310, 71] width 378 height 81
click at [211, 53] on div "[DATE] [DATE] - [DATE] [DATE]" at bounding box center [167, 51] width 92 height 17
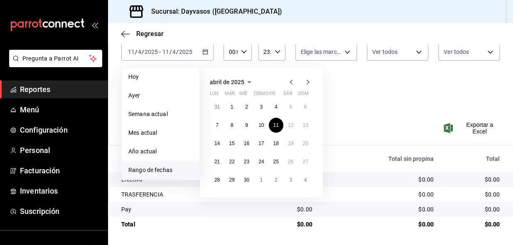
click at [308, 82] on icon "button" at bounding box center [308, 82] width 3 height 5
click at [290, 83] on icon "button" at bounding box center [291, 82] width 10 height 10
click at [278, 147] on button "18" at bounding box center [276, 143] width 15 height 15
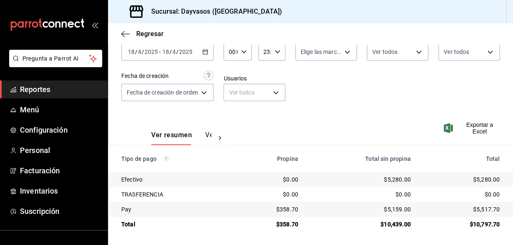
click at [212, 50] on div "[DATE] [DATE] - [DATE] [DATE]" at bounding box center [167, 51] width 92 height 17
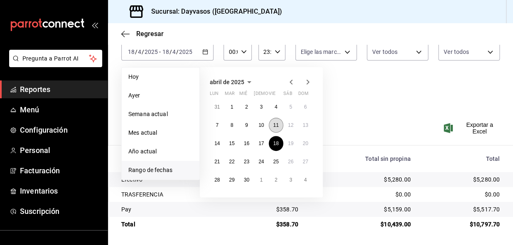
click at [279, 122] on button "11" at bounding box center [276, 125] width 15 height 15
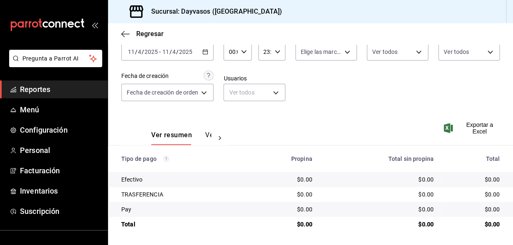
click at [208, 50] on \(Stroke\) "button" at bounding box center [205, 52] width 5 height 5
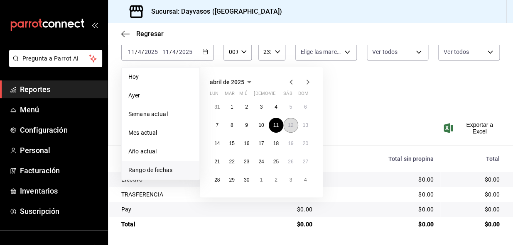
click at [295, 122] on button "12" at bounding box center [290, 125] width 15 height 15
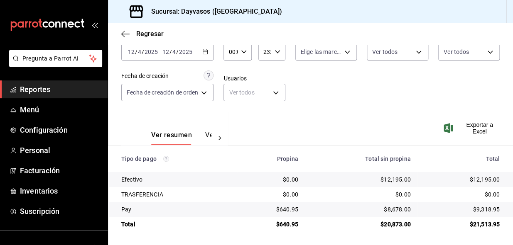
click at [207, 49] on icon "button" at bounding box center [205, 52] width 6 height 6
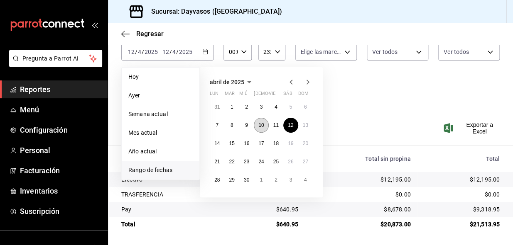
click at [263, 126] on abbr "10" at bounding box center [260, 126] width 5 height 6
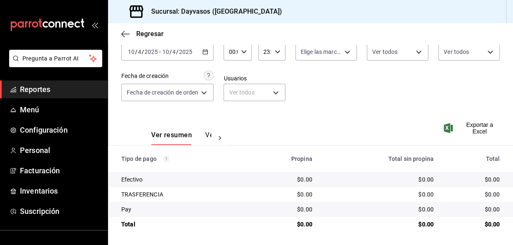
click at [208, 47] on div "[DATE] [DATE] - [DATE] [DATE]" at bounding box center [167, 51] width 92 height 17
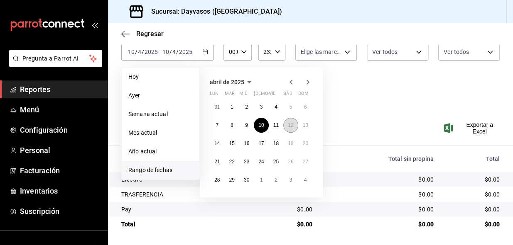
click at [288, 124] on abbr "12" at bounding box center [290, 126] width 5 height 6
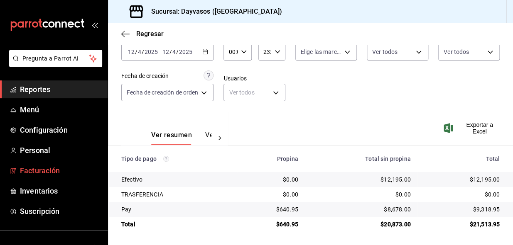
click at [46, 172] on span "Facturación" at bounding box center [60, 170] width 81 height 11
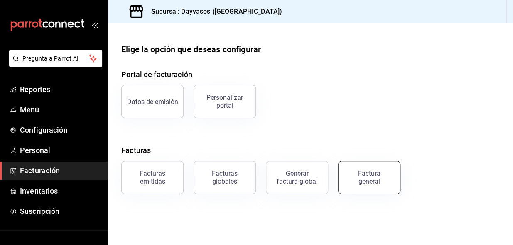
click at [370, 175] on div "Factura general" at bounding box center [369, 178] width 42 height 16
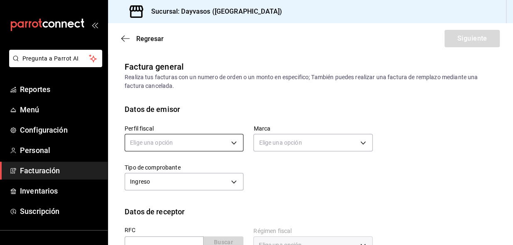
click at [232, 143] on body "Pregunta a Parrot AI Reportes Menú Configuración Personal Facturación Inventari…" at bounding box center [256, 122] width 513 height 245
drag, startPoint x: 160, startPoint y: 184, endPoint x: 244, endPoint y: 158, distance: 87.8
click at [160, 184] on li "[PERSON_NAME]" at bounding box center [183, 184] width 116 height 15
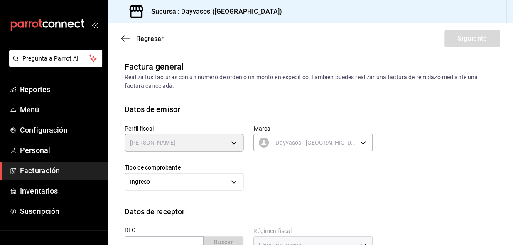
type input "9f4e9c56-6cc4-4943-b83e-737624e5187f"
type input "9712e7d5-7633-4eee-9c09-fccef5b7d44a"
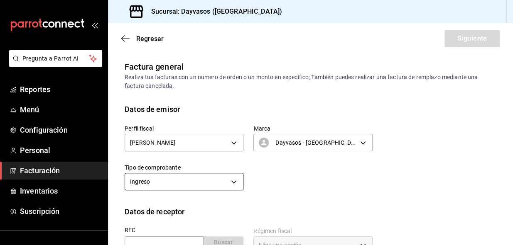
click at [228, 179] on body "Pregunta a Parrot AI Reportes Menú Configuración Personal Facturación Inventari…" at bounding box center [256, 122] width 513 height 245
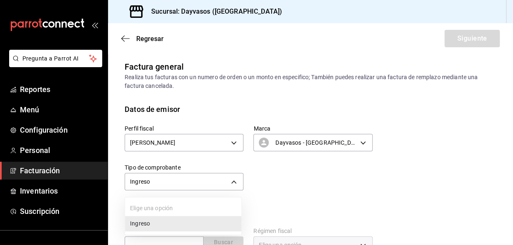
click at [166, 226] on li "Ingreso" at bounding box center [183, 223] width 116 height 15
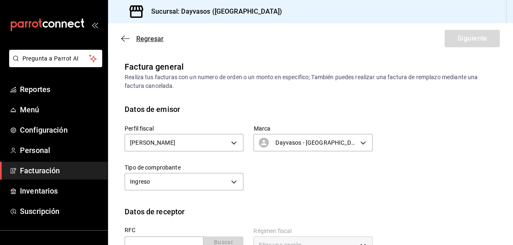
click at [124, 37] on icon "button" at bounding box center [125, 38] width 8 height 7
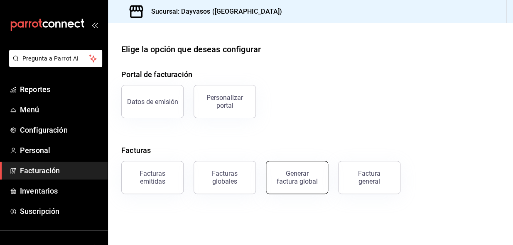
click at [292, 178] on div "Generar factura global" at bounding box center [297, 178] width 42 height 16
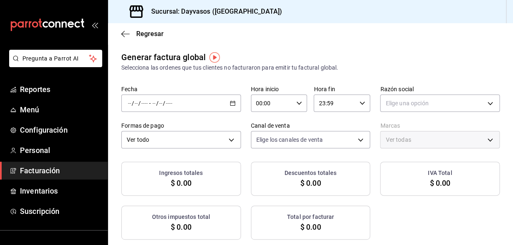
type input "PARROT,UBER_EATS,RAPPI,DIDI_FOOD,ONLINE"
click at [231, 103] on \(Stroke\) "button" at bounding box center [232, 103] width 5 height 0
click at [146, 133] on li "Rango de fechas" at bounding box center [161, 128] width 78 height 19
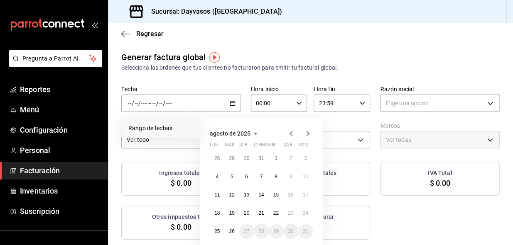
click at [294, 133] on icon "button" at bounding box center [291, 134] width 10 height 10
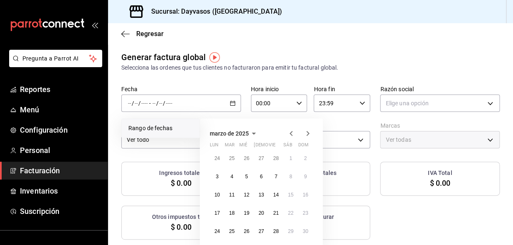
click at [306, 133] on icon "button" at bounding box center [308, 134] width 10 height 10
click at [289, 173] on button "12" at bounding box center [290, 176] width 15 height 15
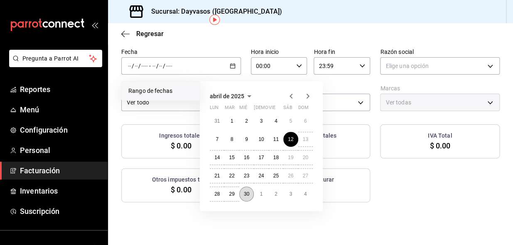
click at [249, 193] on abbr "30" at bounding box center [246, 194] width 5 height 6
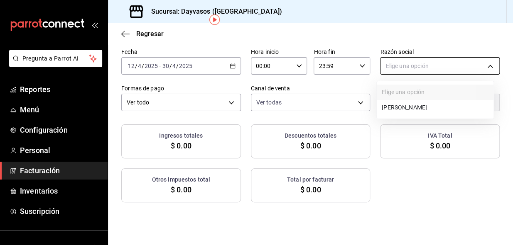
click at [445, 66] on body "Pregunta a Parrot AI Reportes Menú Configuración Personal Facturación Inventari…" at bounding box center [256, 122] width 513 height 245
click at [426, 109] on li "[PERSON_NAME]" at bounding box center [435, 107] width 117 height 15
type input "9f4e9c56-6cc4-4943-b83e-737624e5187f"
type input "9712e7d5-7633-4eee-9c09-fccef5b7d44a"
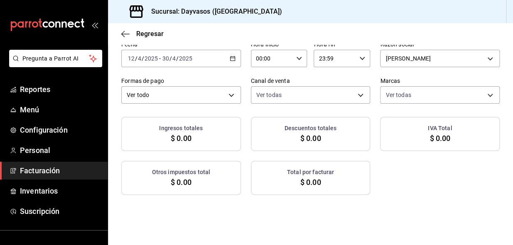
scroll to position [0, 0]
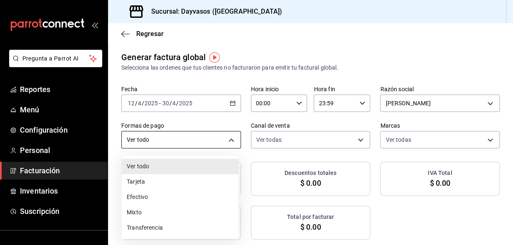
click at [228, 139] on body "Pregunta a Parrot AI Reportes Menú Configuración Personal Facturación Inventari…" at bounding box center [256, 122] width 513 height 245
click at [192, 169] on li "Ver todo" at bounding box center [180, 166] width 117 height 15
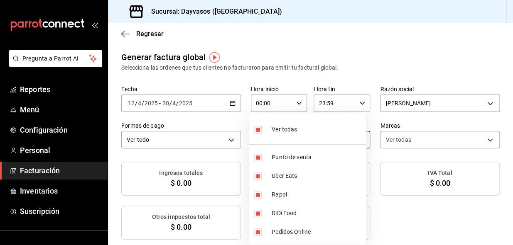
click at [309, 138] on body "Pregunta a Parrot AI Reportes Menú Configuración Personal Facturación Inventari…" at bounding box center [256, 122] width 513 height 245
click at [408, 51] on div at bounding box center [256, 122] width 513 height 245
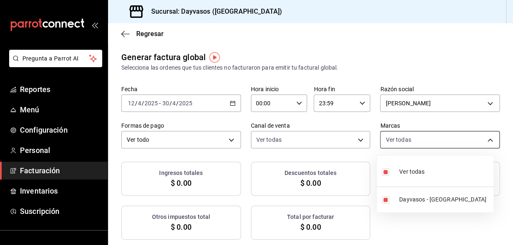
click at [415, 137] on body "Pregunta a Parrot AI Reportes Menú Configuración Personal Facturación Inventari…" at bounding box center [256, 122] width 513 height 245
click at [414, 49] on div at bounding box center [256, 122] width 513 height 245
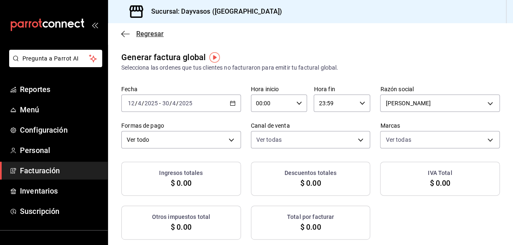
drag, startPoint x: 125, startPoint y: 28, endPoint x: 127, endPoint y: 36, distance: 8.2
click at [125, 29] on div "Regresar" at bounding box center [310, 33] width 405 height 21
click at [127, 36] on icon "button" at bounding box center [125, 33] width 8 height 7
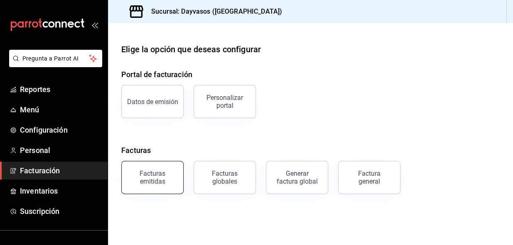
click at [167, 179] on div "Facturas emitidas" at bounding box center [153, 178] width 52 height 16
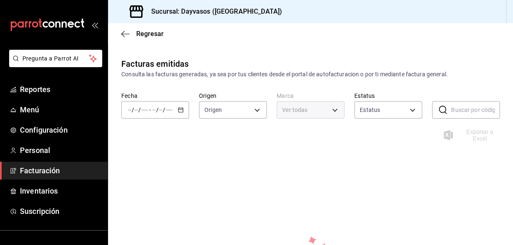
type input "ORDER_INVOICE,GENERAL_INVOICE"
type input "ACTIVE,PENDING_CANCELLATION,CANCELLED,PRE_CANCELLED"
type input "9712e7d5-7633-4eee-9c09-fccef5b7d44a"
click at [179, 110] on icon "button" at bounding box center [181, 110] width 6 height 6
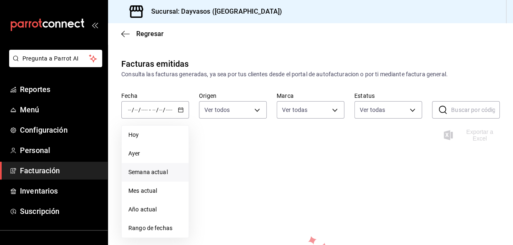
click at [156, 171] on span "Semana actual" at bounding box center [155, 172] width 54 height 9
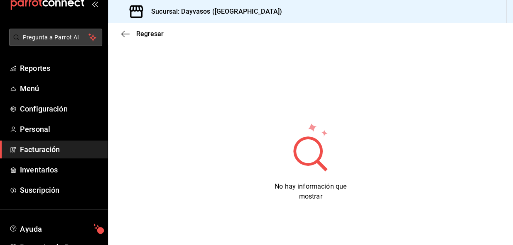
scroll to position [37, 0]
